Goal: Navigation & Orientation: Go to known website

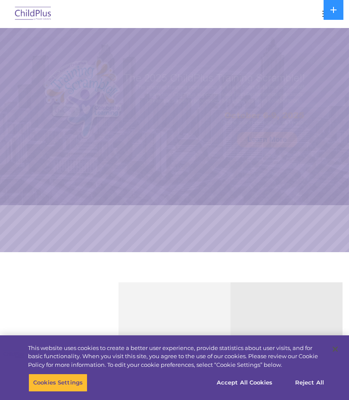
select select "MEDIUM"
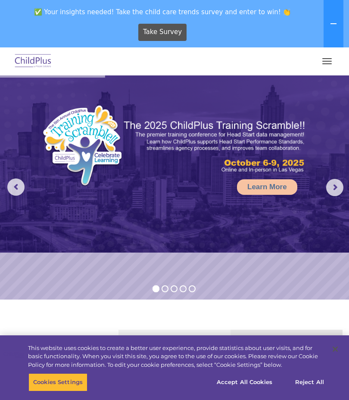
click at [330, 58] on button "button" at bounding box center [327, 61] width 18 height 14
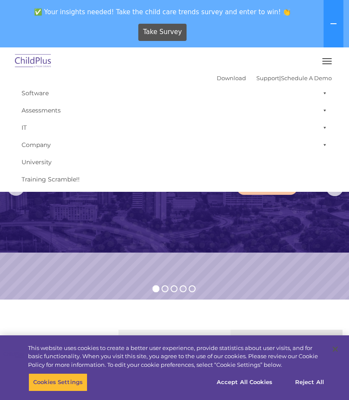
click at [333, 54] on button "button" at bounding box center [327, 61] width 18 height 14
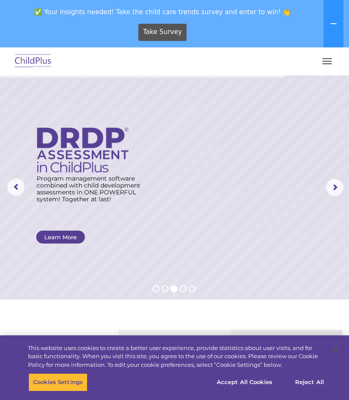
click at [337, 25] on icon at bounding box center [333, 23] width 7 height 7
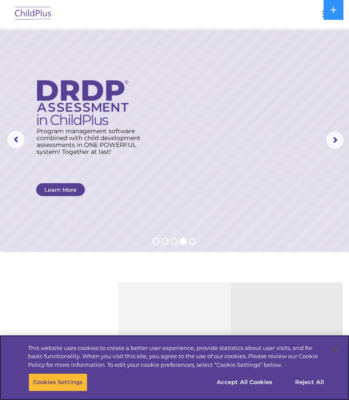
click at [244, 382] on button "Accept All Cookies" at bounding box center [244, 383] width 65 height 18
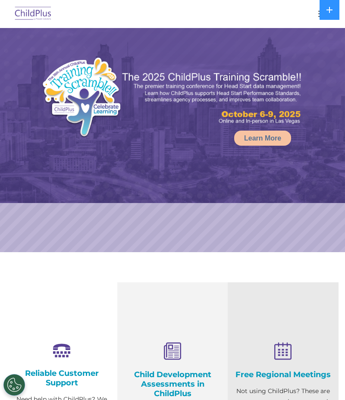
select select "MEDIUM"
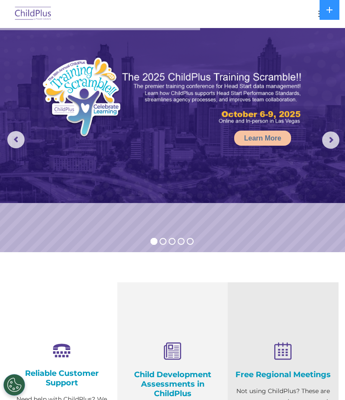
click at [325, 6] on button at bounding box center [330, 10] width 20 height 20
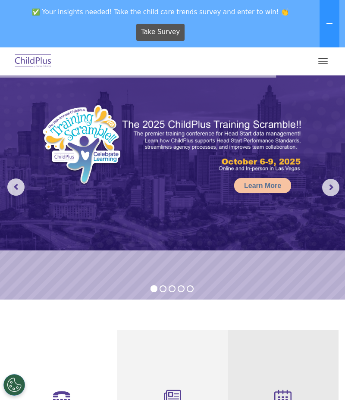
click at [329, 23] on icon at bounding box center [329, 23] width 7 height 7
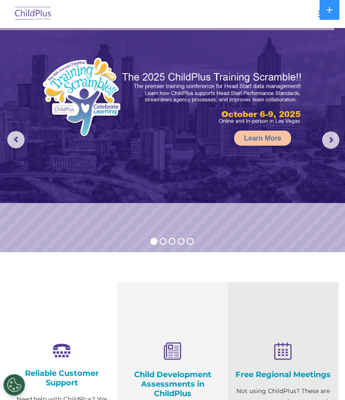
click at [33, 12] on img at bounding box center [33, 14] width 41 height 20
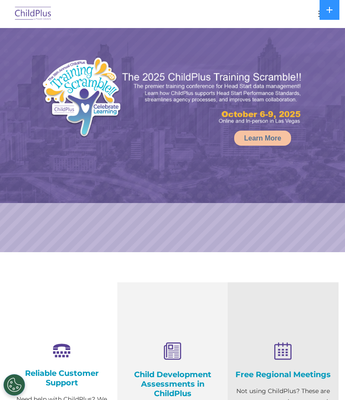
select select "MEDIUM"
